Goal: Information Seeking & Learning: Find specific page/section

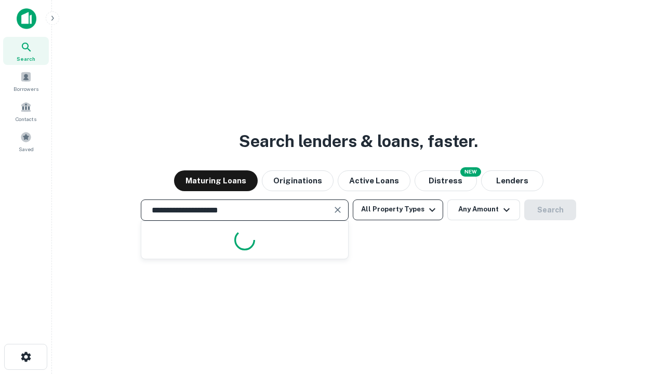
click at [398, 209] on button "All Property Types" at bounding box center [398, 209] width 90 height 21
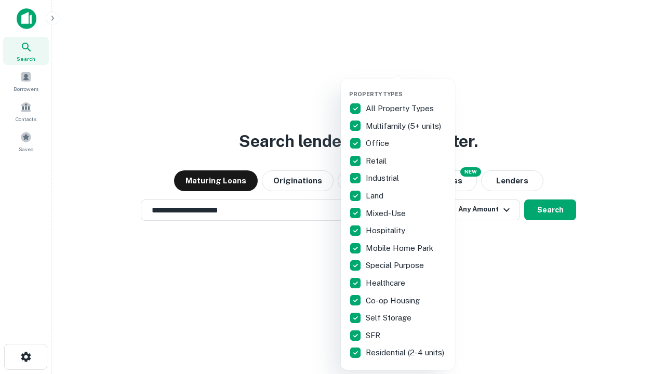
type input "**********"
click at [406, 87] on button "button" at bounding box center [406, 87] width 114 height 1
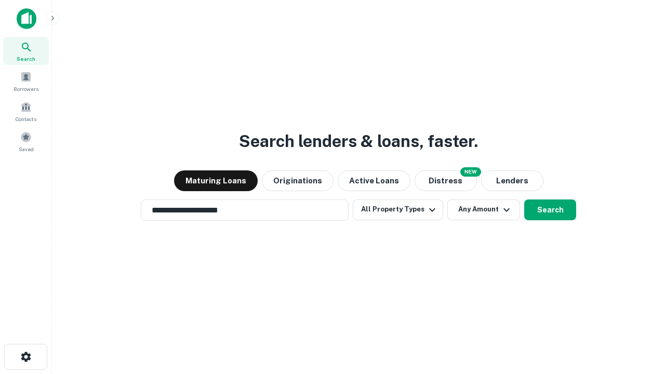
scroll to position [16, 0]
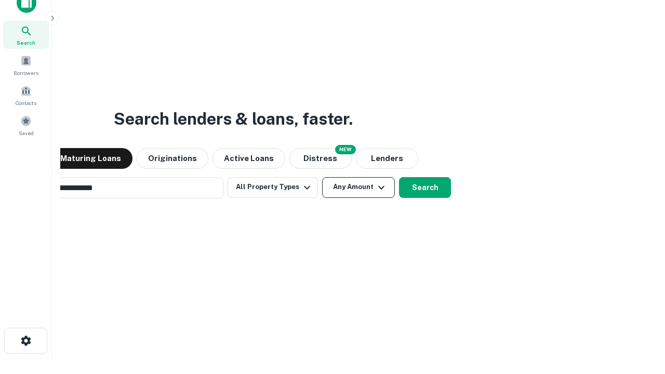
click at [322, 177] on button "Any Amount" at bounding box center [358, 187] width 73 height 21
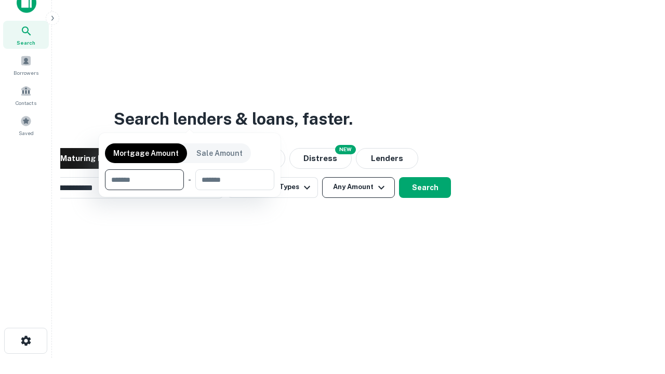
scroll to position [17, 0]
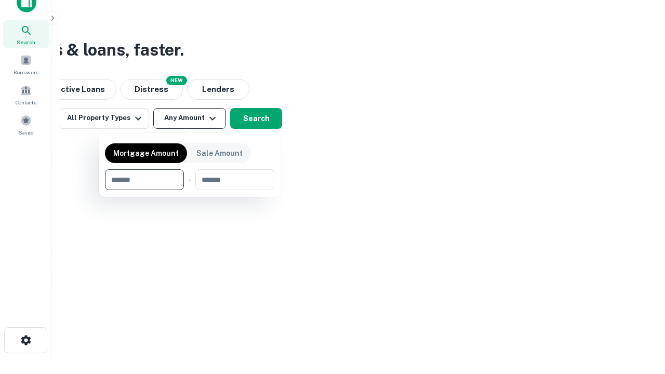
type input "*******"
click at [190, 190] on button "button" at bounding box center [189, 190] width 169 height 1
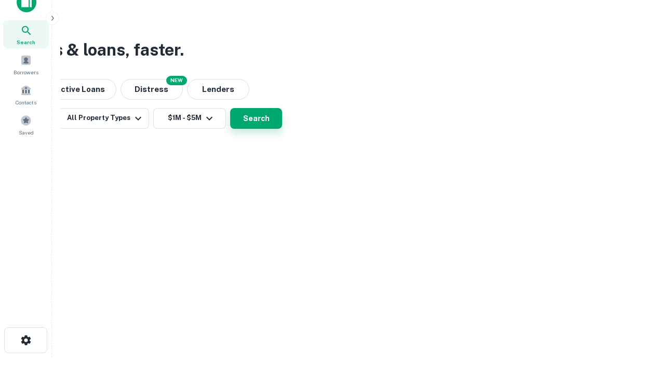
click at [282, 129] on button "Search" at bounding box center [256, 118] width 52 height 21
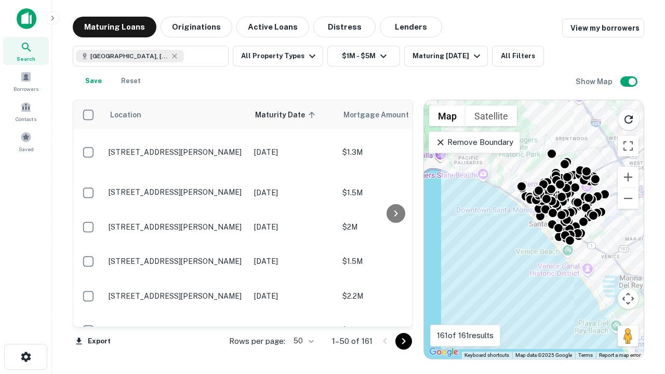
click at [302, 341] on body "Search Borrowers Contacts Saved Maturing Loans Originations Active Loans Distre…" at bounding box center [332, 187] width 665 height 374
click at [302, 315] on li "25" at bounding box center [302, 314] width 30 height 19
